Goal: Information Seeking & Learning: Learn about a topic

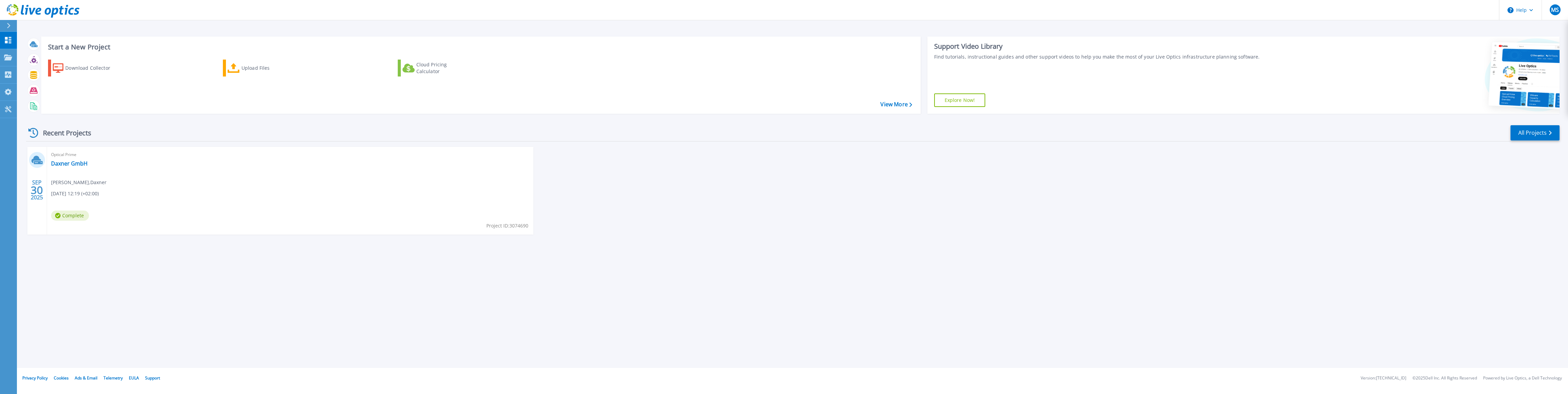
click at [1444, 181] on div "SEP 30 2025 Optical Prime Daxner GmbH Mario Stockinger , Daxner 09/30/2025, 12:…" at bounding box center [789, 198] width 1539 height 101
click at [248, 66] on div "Upload Files" at bounding box center [269, 68] width 54 height 14
click at [758, 175] on div "SEP 30 2025 Optical Prime Daxner GmbH Mario Stockinger , Daxner 09/30/2025, 12:…" at bounding box center [789, 198] width 1539 height 101
click at [262, 109] on div "Download Collector Upload Files Cloud Pricing Calculator" at bounding box center [479, 82] width 875 height 56
click at [235, 67] on icon at bounding box center [234, 68] width 12 height 10
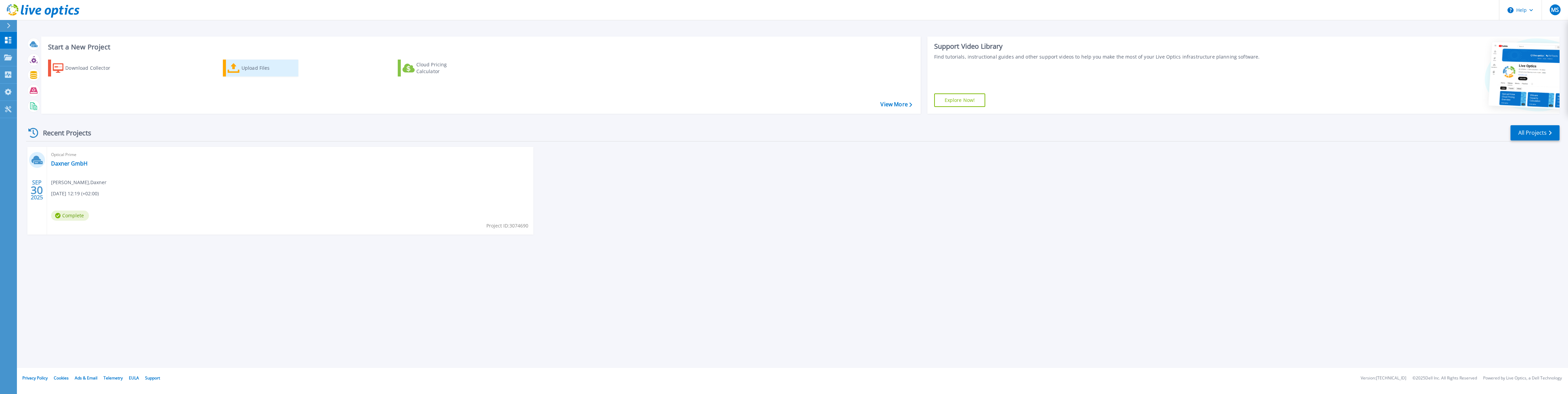
click at [235, 69] on icon at bounding box center [234, 68] width 12 height 10
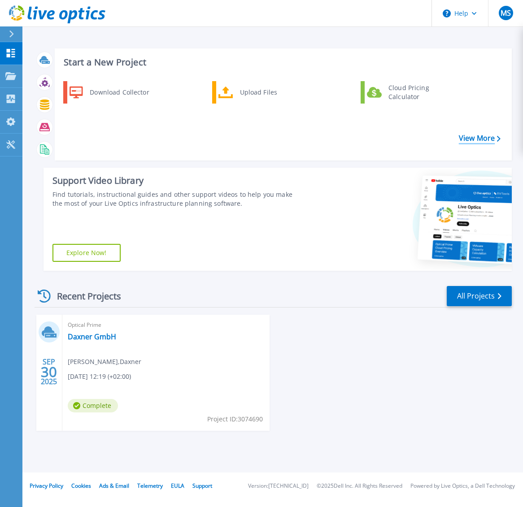
click at [468, 138] on link "View More" at bounding box center [479, 138] width 42 height 9
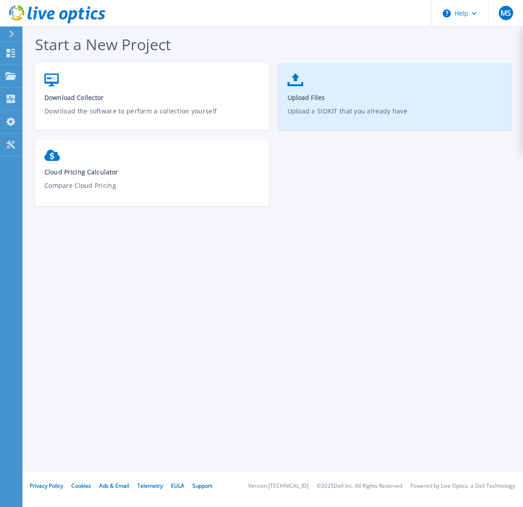
click at [322, 102] on span "Upload Files" at bounding box center [395, 97] width 216 height 9
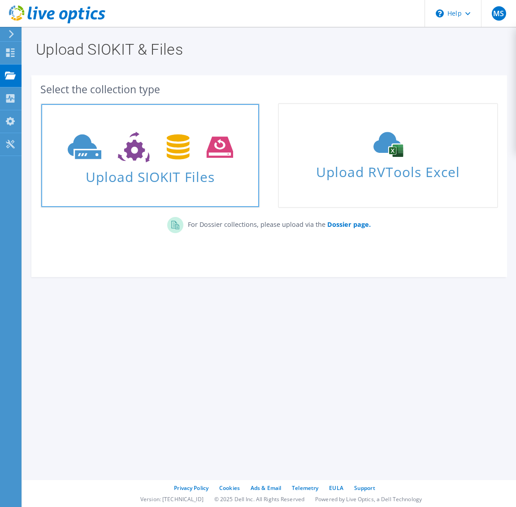
click at [165, 144] on icon at bounding box center [150, 147] width 165 height 31
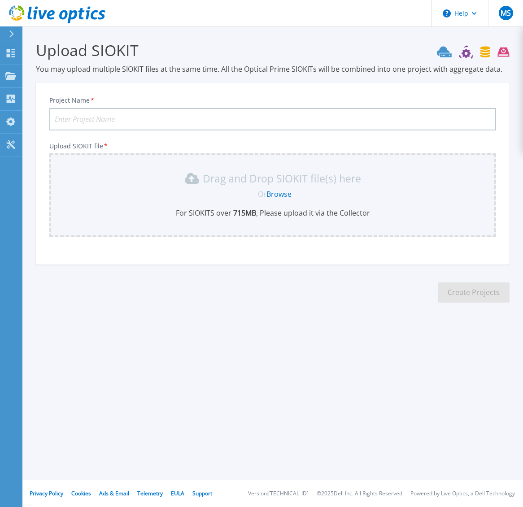
click at [173, 114] on input "Project Name *" at bounding box center [272, 119] width 446 height 22
click at [276, 195] on link "Browse" at bounding box center [278, 194] width 25 height 10
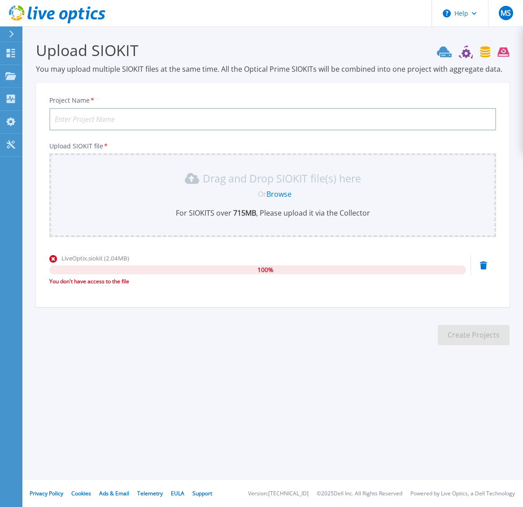
click at [131, 110] on input "Project Name *" at bounding box center [272, 119] width 446 height 22
click at [12, 32] on icon at bounding box center [11, 33] width 5 height 7
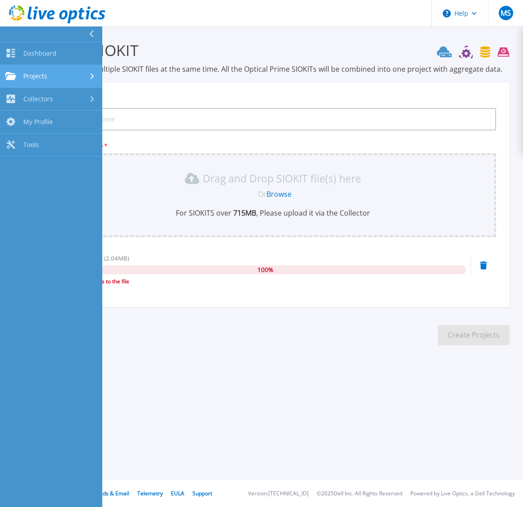
click at [40, 78] on span "Projects" at bounding box center [35, 76] width 24 height 8
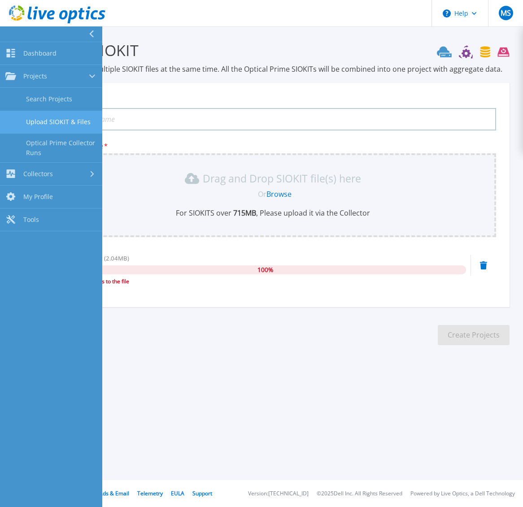
click at [53, 121] on link "Upload SIOKIT & Files" at bounding box center [51, 122] width 102 height 23
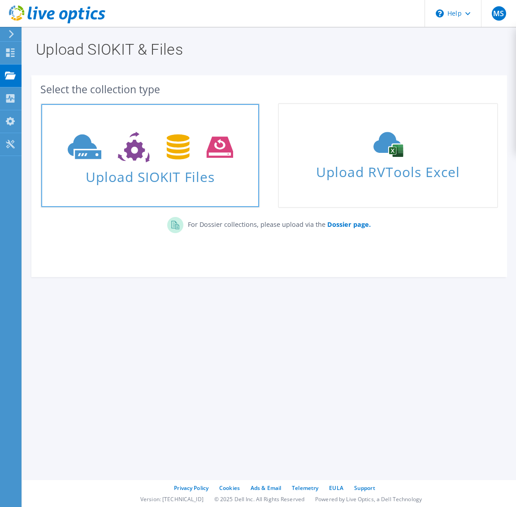
click at [137, 151] on icon at bounding box center [150, 147] width 165 height 31
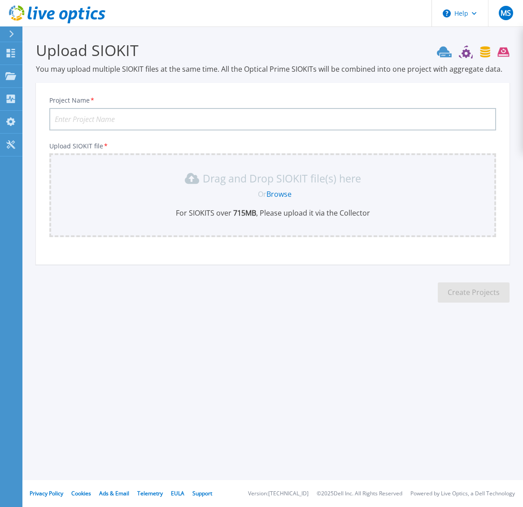
click at [274, 193] on link "Browse" at bounding box center [278, 194] width 25 height 10
click at [103, 116] on input "Project Name *" at bounding box center [272, 119] width 446 height 22
type input "DHQ-1Wo"
click at [280, 192] on link "Browse" at bounding box center [278, 194] width 25 height 10
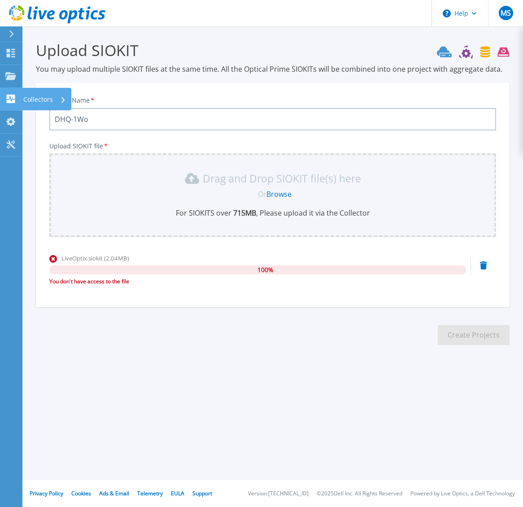
click at [4, 98] on link "Collectors Collectors" at bounding box center [11, 99] width 22 height 23
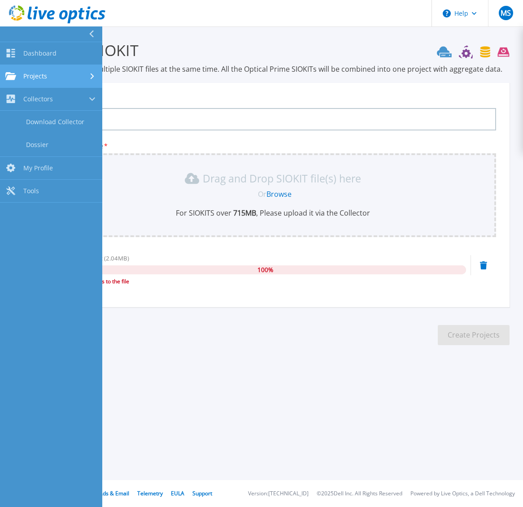
click at [41, 78] on span "Projects" at bounding box center [35, 76] width 24 height 8
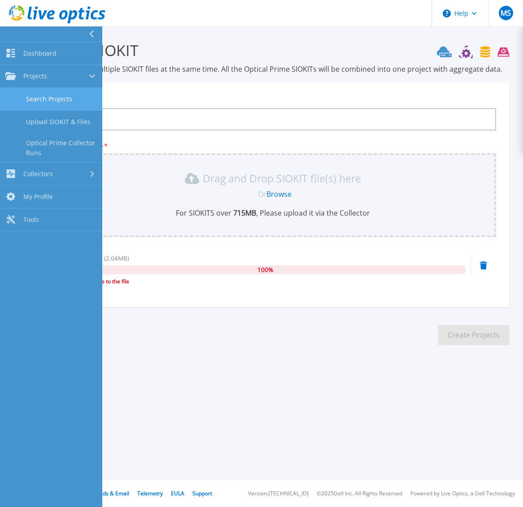
click at [41, 92] on link "Search Projects" at bounding box center [51, 99] width 102 height 23
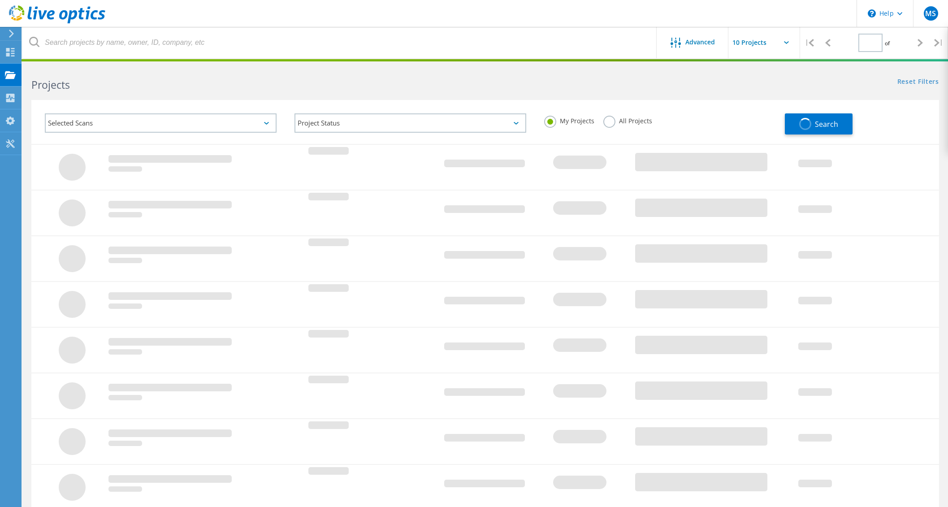
type input "1"
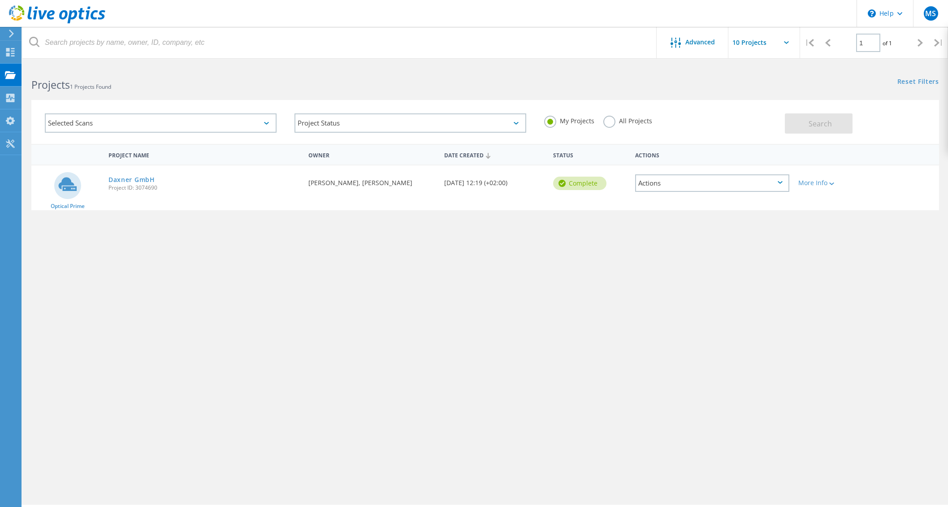
click at [142, 185] on span "Project ID: 3074690" at bounding box center [203, 187] width 191 height 5
click at [138, 180] on link "Daxner GmbH" at bounding box center [131, 180] width 47 height 6
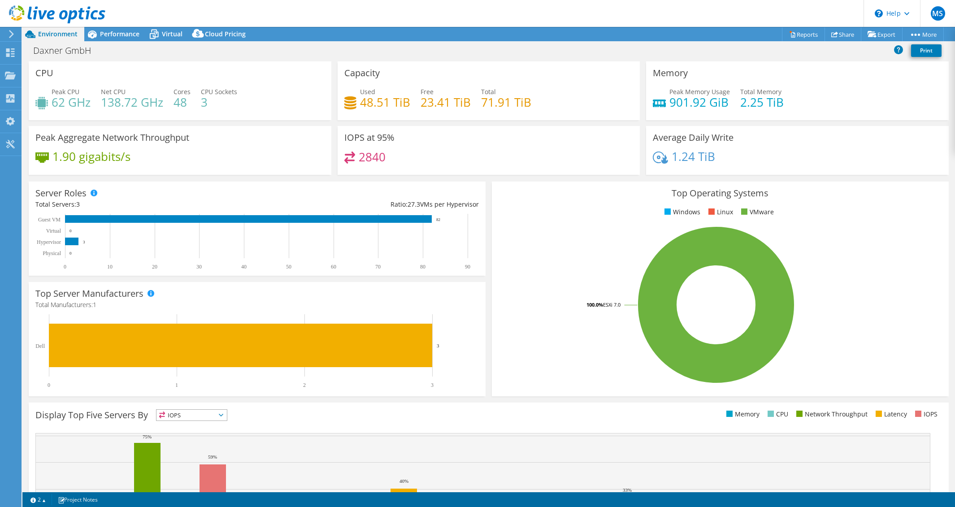
select select "EUFrankfurt"
select select "EUR"
click at [796, 35] on link "Reports" at bounding box center [803, 34] width 43 height 14
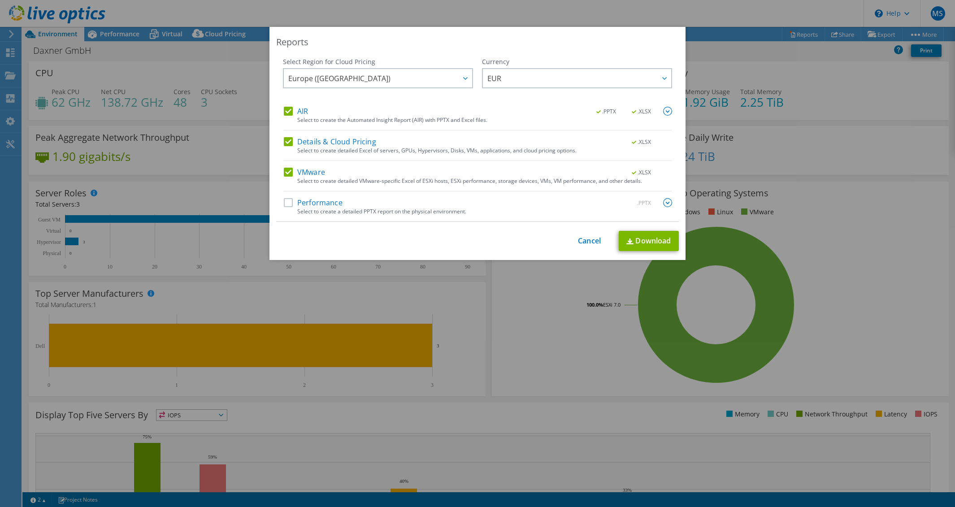
click at [285, 204] on label "Performance" at bounding box center [313, 202] width 59 height 9
click at [0, 0] on input "Performance" at bounding box center [0, 0] width 0 height 0
click at [578, 242] on link "Cancel" at bounding box center [589, 241] width 23 height 9
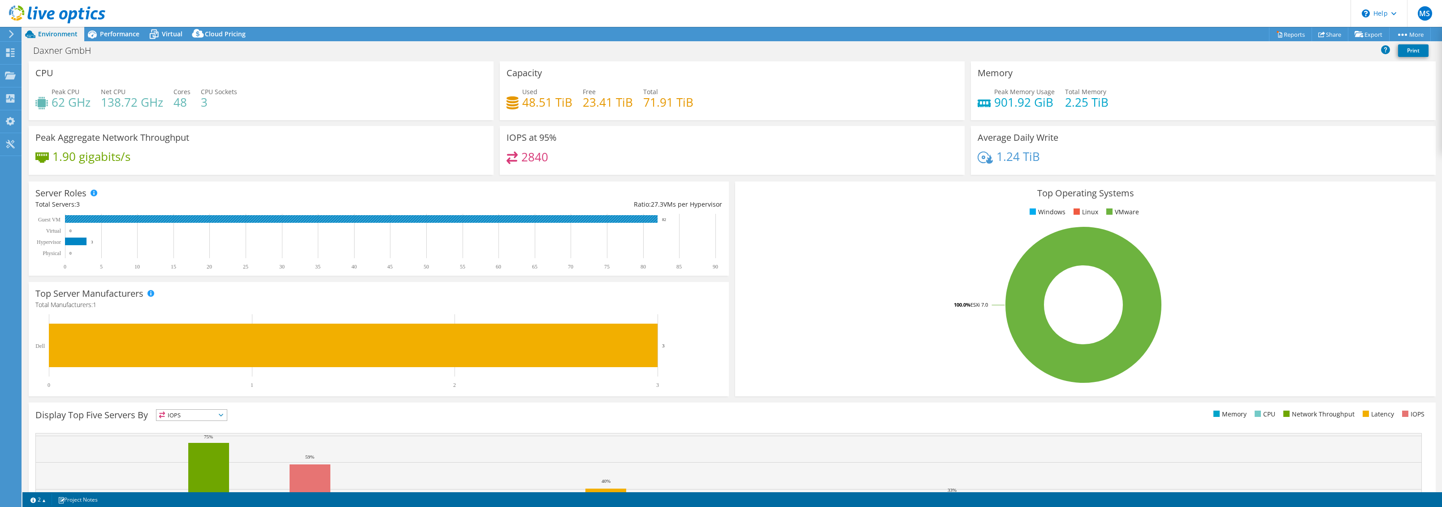
click at [170, 218] on rect at bounding box center [361, 219] width 592 height 8
click at [125, 35] on span "Performance" at bounding box center [119, 34] width 39 height 9
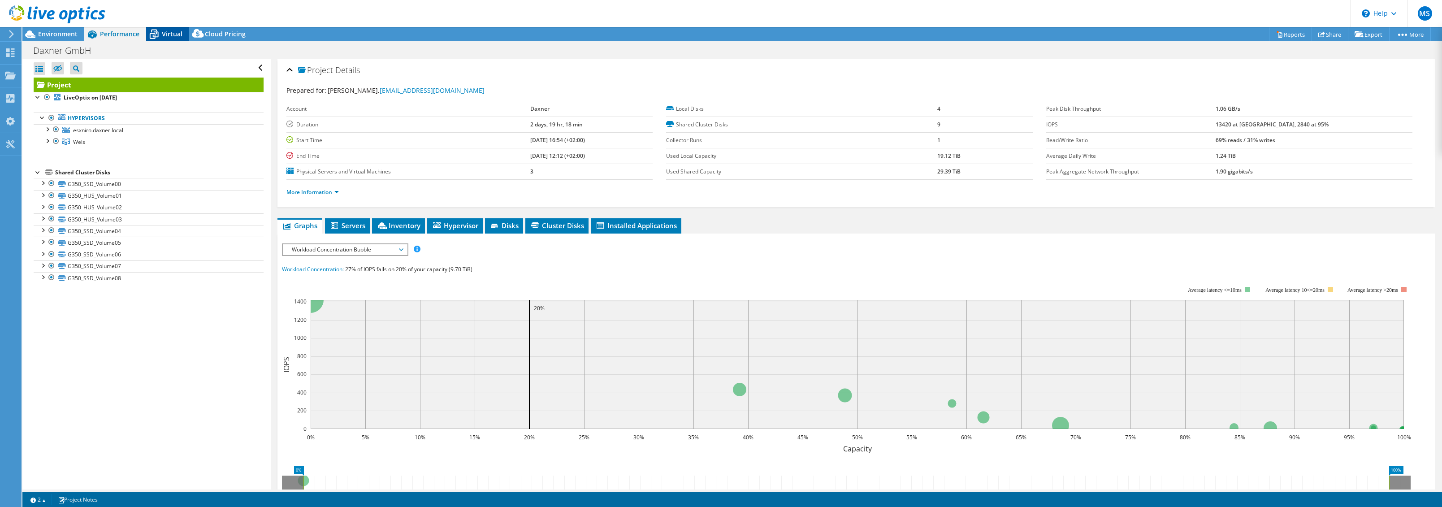
click at [174, 34] on span "Virtual" at bounding box center [172, 34] width 21 height 9
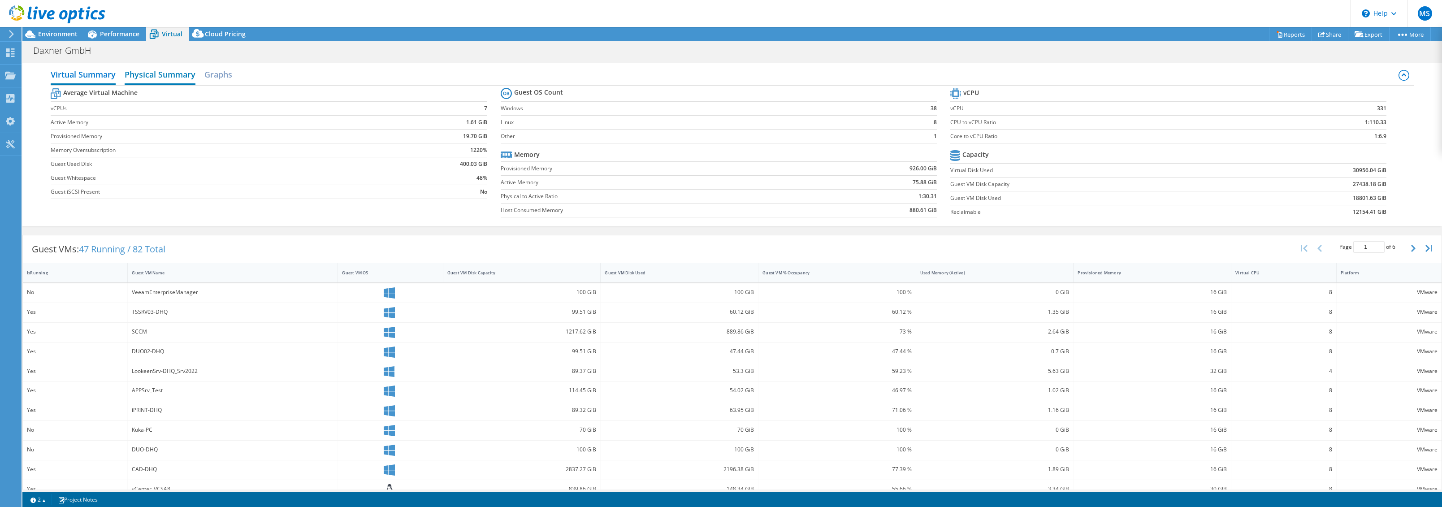
click at [160, 71] on h2 "Physical Summary" at bounding box center [160, 75] width 71 height 20
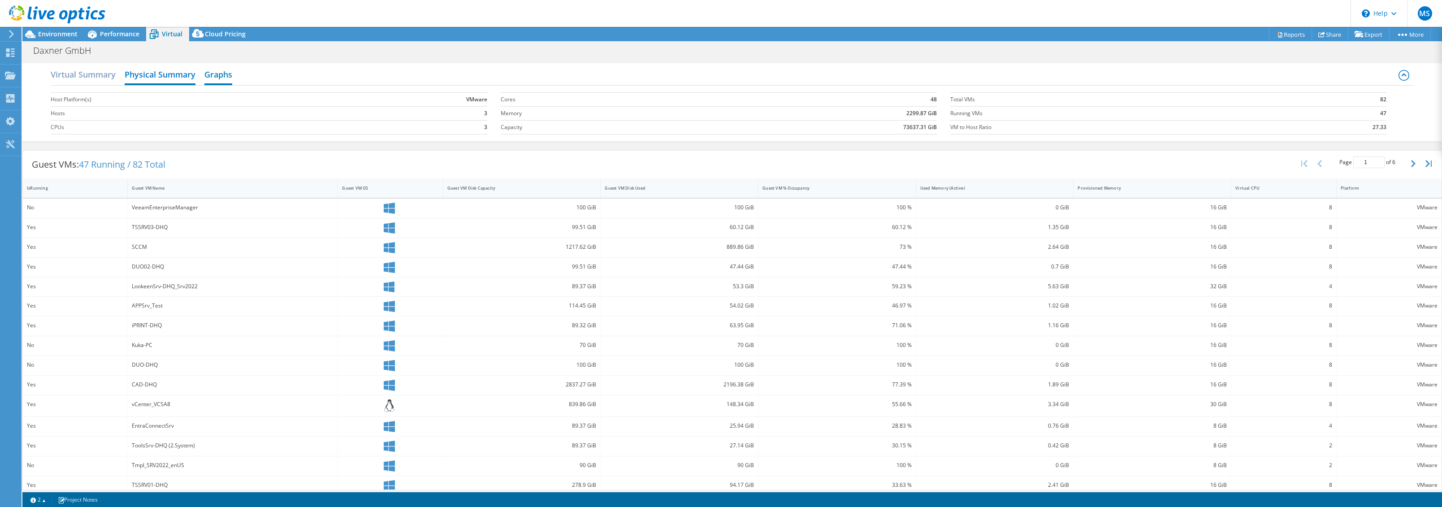
click at [216, 74] on h2 "Graphs" at bounding box center [218, 75] width 28 height 20
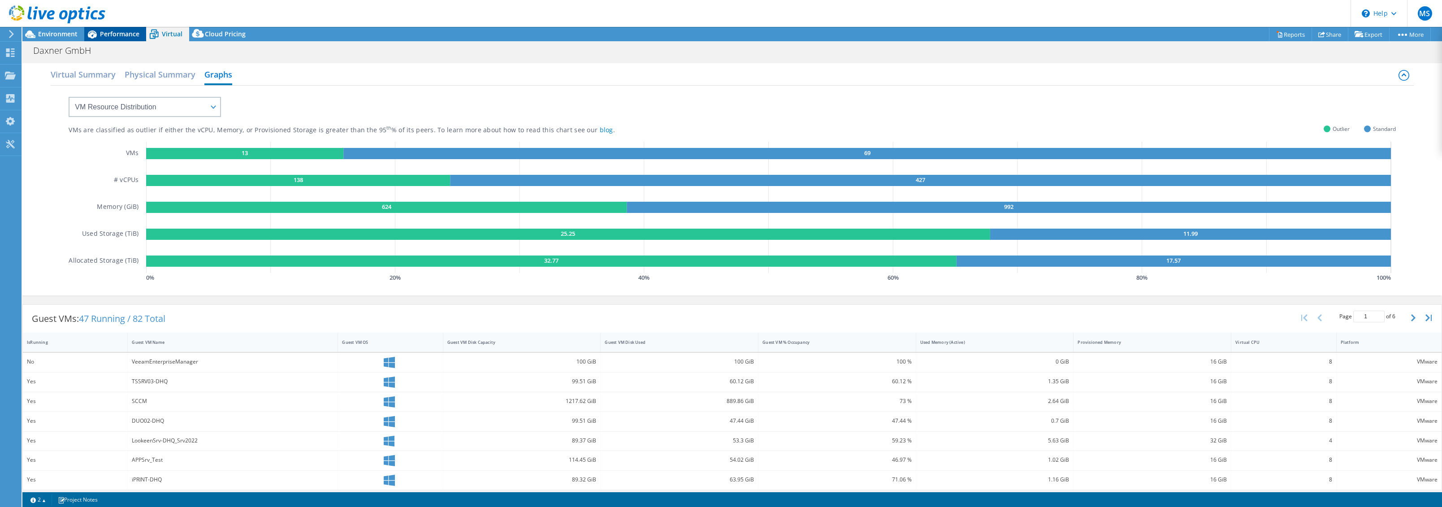
click at [124, 37] on span "Performance" at bounding box center [119, 34] width 39 height 9
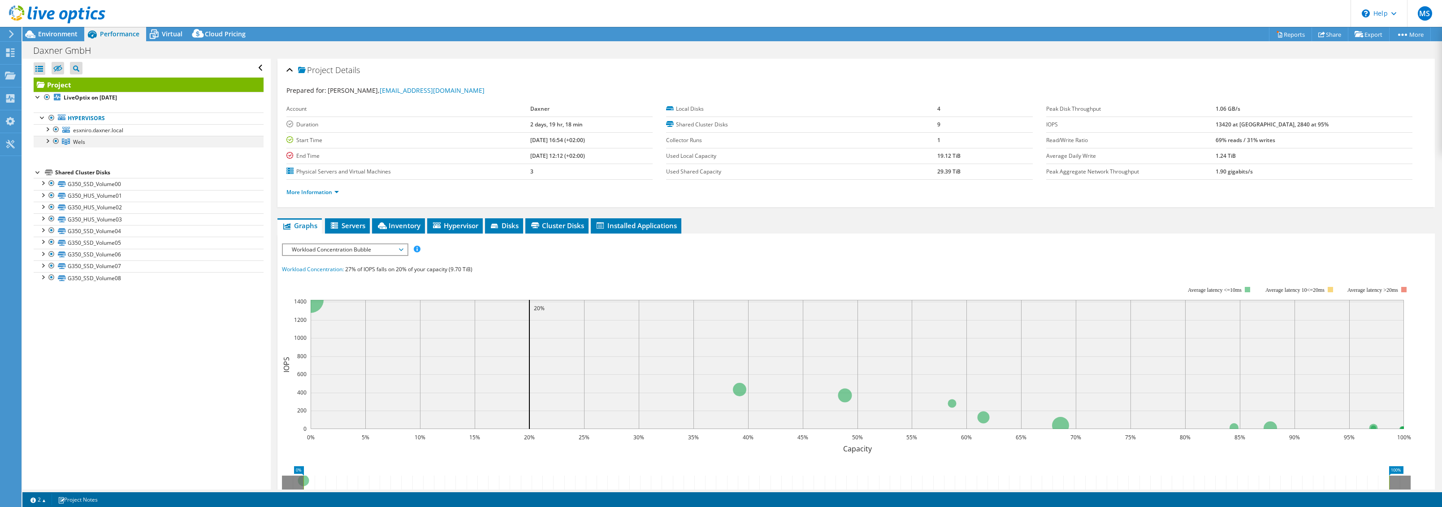
click at [43, 140] on div at bounding box center [47, 140] width 9 height 9
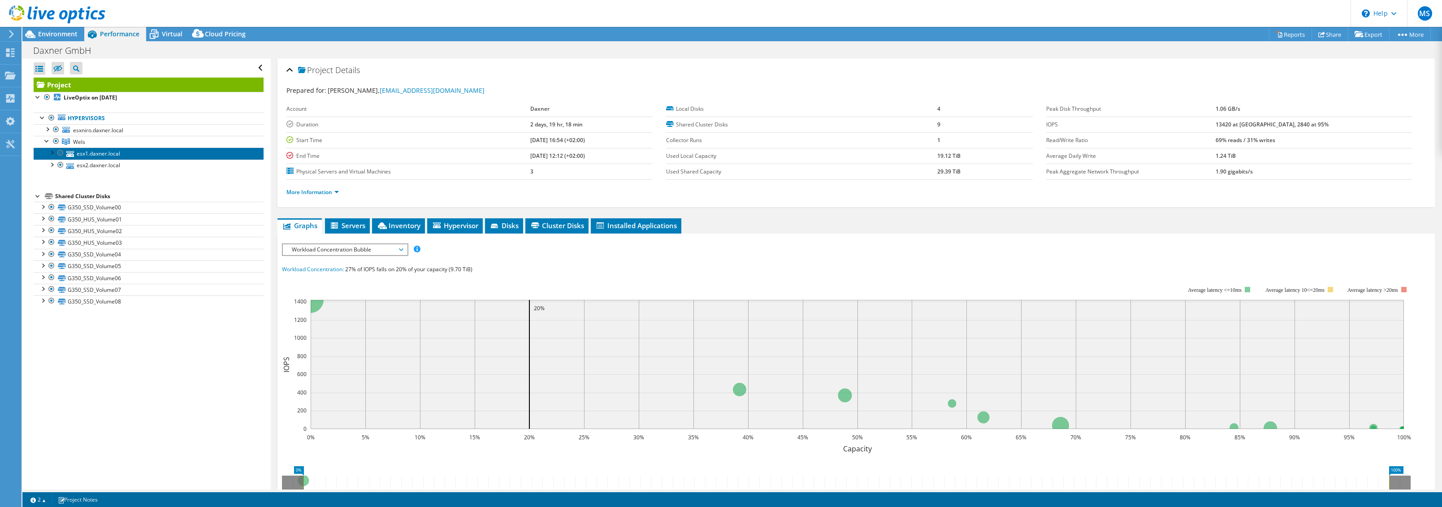
click at [86, 154] on link "esx1.daxner.local" at bounding box center [149, 153] width 230 height 12
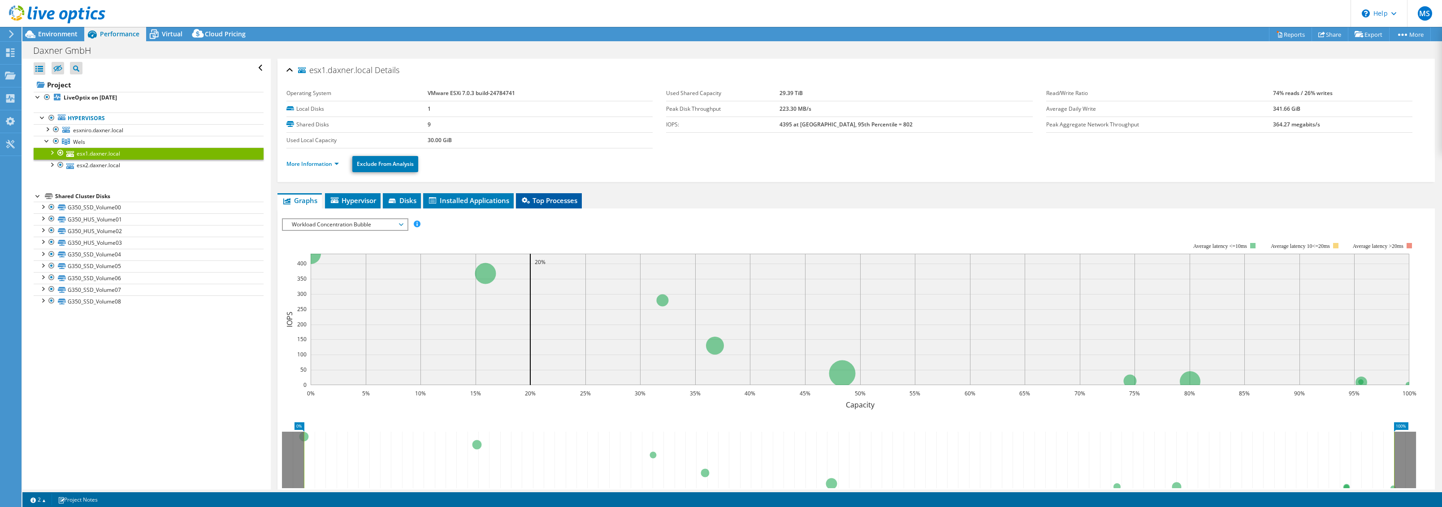
click at [544, 199] on span "Top Processes" at bounding box center [548, 200] width 57 height 9
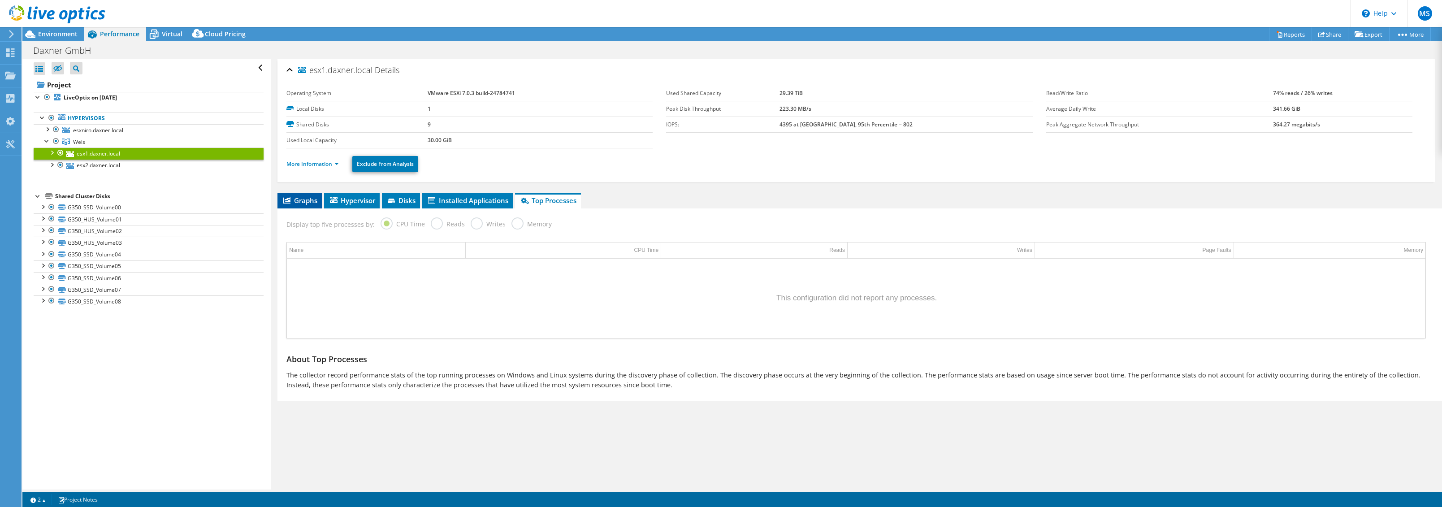
click at [303, 203] on span "Graphs" at bounding box center [299, 200] width 35 height 9
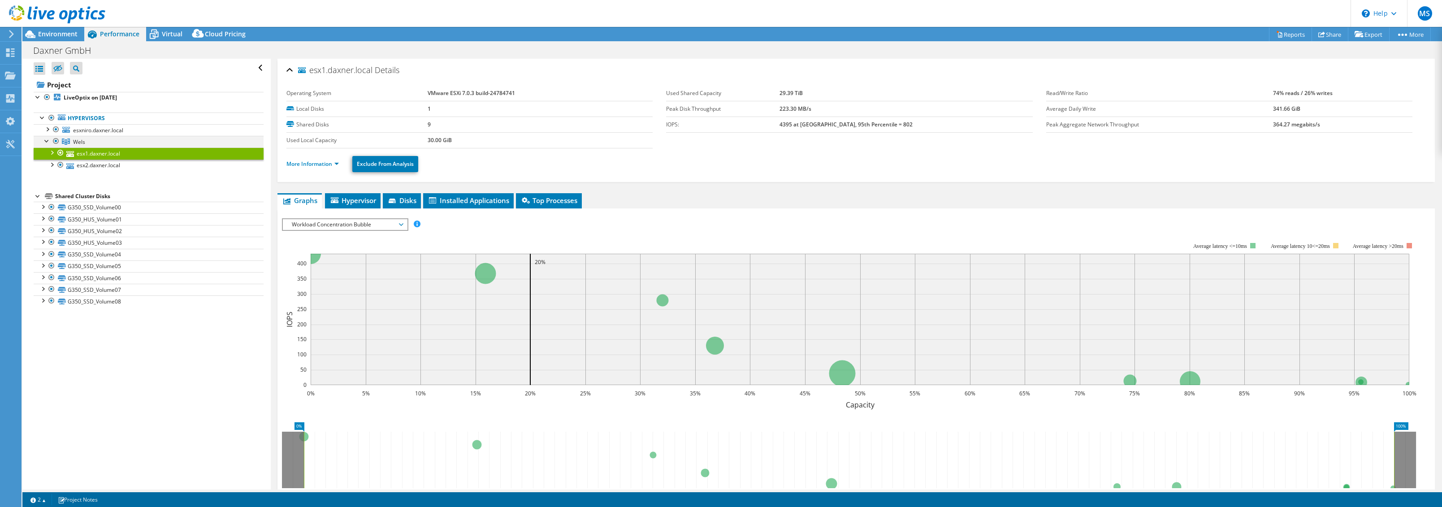
click at [44, 141] on div at bounding box center [47, 140] width 9 height 9
